Goal: Transaction & Acquisition: Download file/media

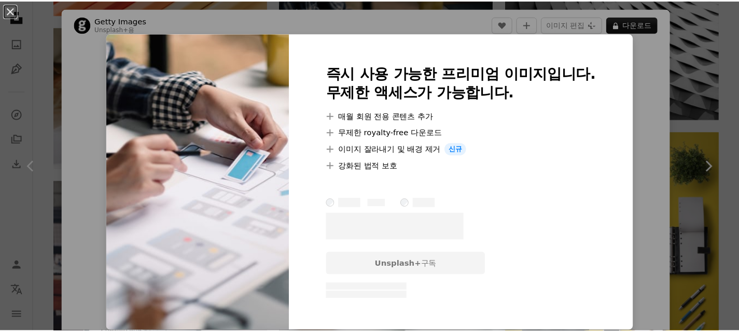
scroll to position [52, 0]
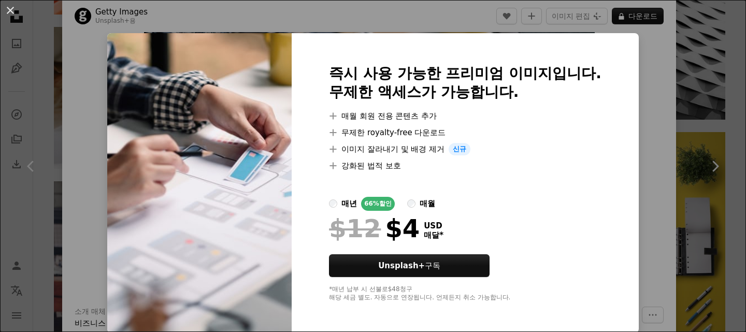
click at [665, 74] on div "An X shape 즉시 사용 가능한 프리미엄 이미지입니다. 무제한 액세스가 가능합니다. A plus sign 매월 회원 전용 콘텐츠 추가 A…" at bounding box center [373, 166] width 746 height 332
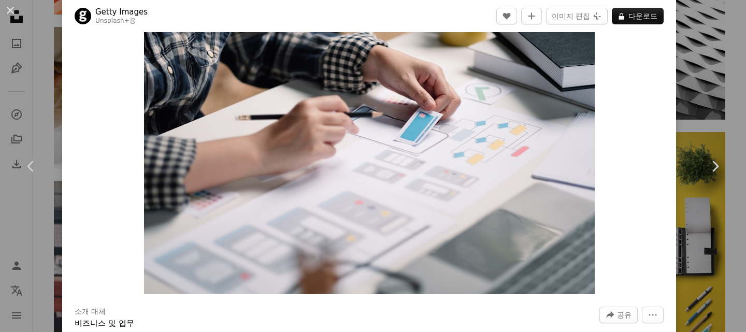
click at [699, 21] on div "An X shape Chevron left Chevron right Getty Images Unsplash+ 용 A heart A plus s…" at bounding box center [373, 166] width 746 height 332
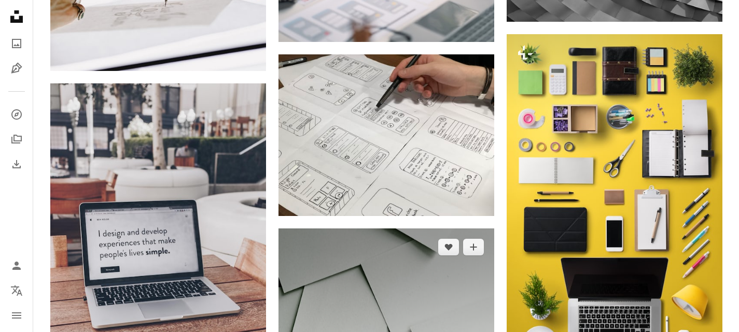
scroll to position [1296, 0]
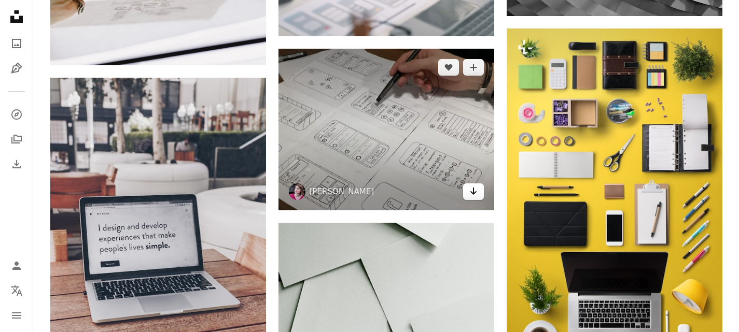
click at [474, 195] on icon "Arrow pointing down" at bounding box center [473, 191] width 8 height 12
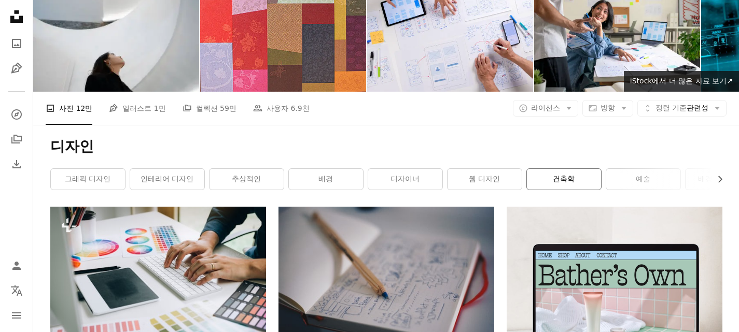
scroll to position [0, 0]
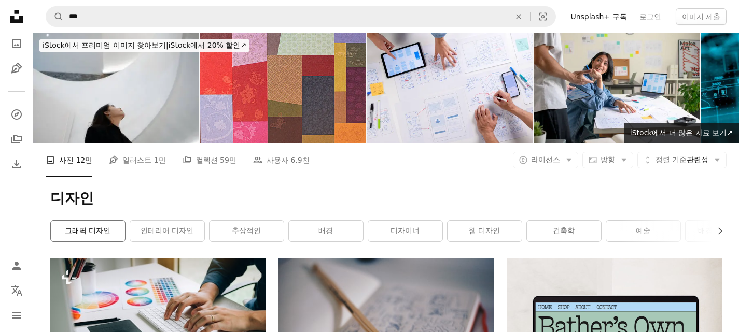
click at [116, 233] on link "그래픽 디자인" at bounding box center [88, 231] width 74 height 21
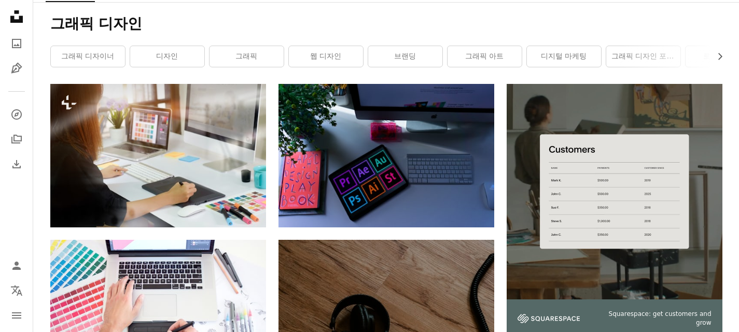
scroll to position [207, 0]
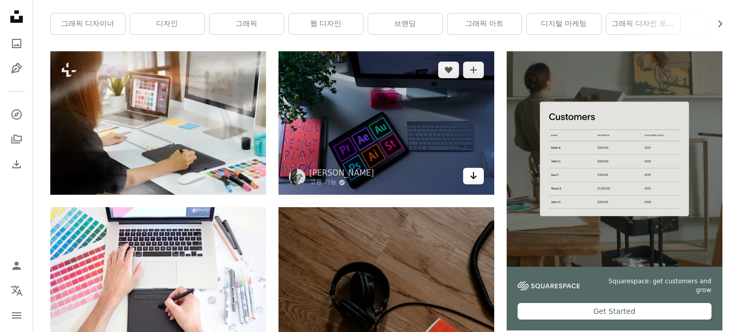
click at [474, 180] on icon "Arrow pointing down" at bounding box center [473, 176] width 8 height 12
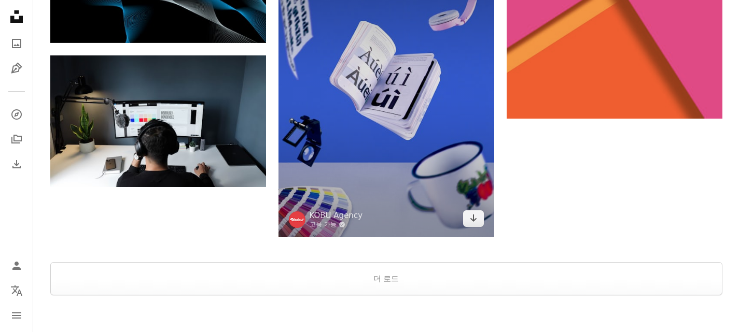
scroll to position [1607, 0]
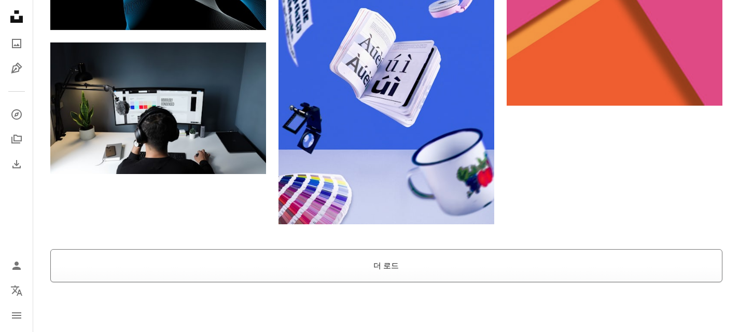
click at [331, 267] on button "더 로드" at bounding box center [386, 265] width 672 height 33
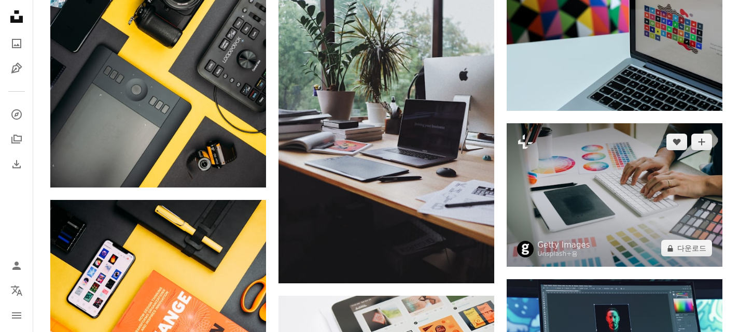
scroll to position [2955, 0]
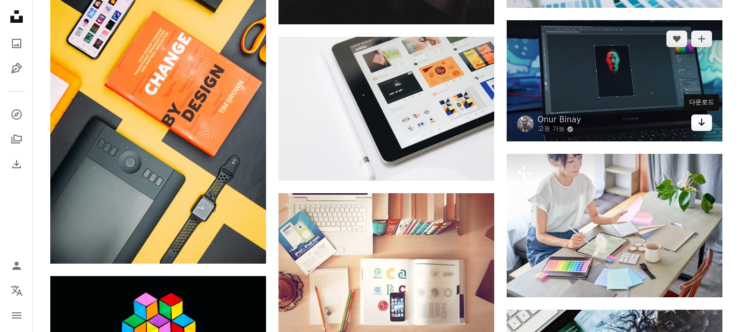
click at [707, 128] on link "Arrow pointing down" at bounding box center [701, 123] width 21 height 17
